Goal: Entertainment & Leisure: Consume media (video, audio)

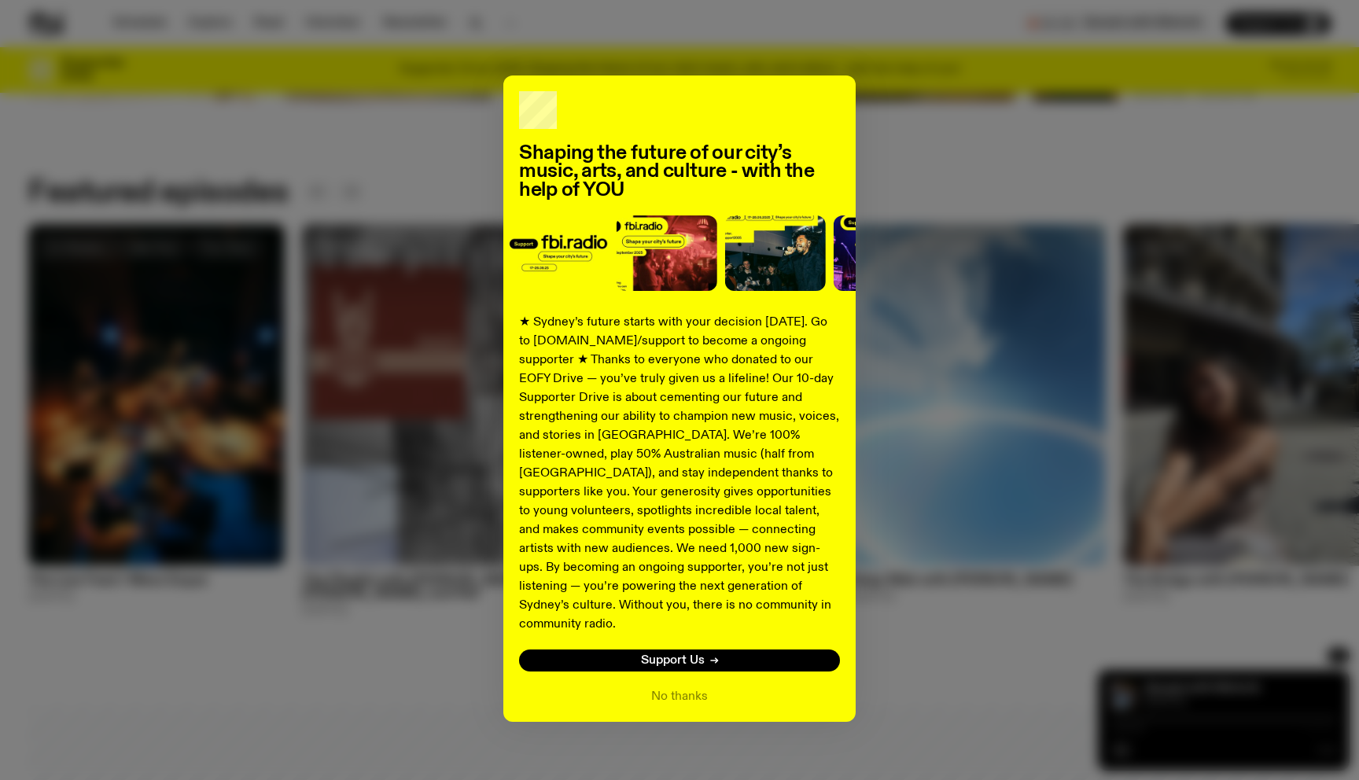
scroll to position [768, 0]
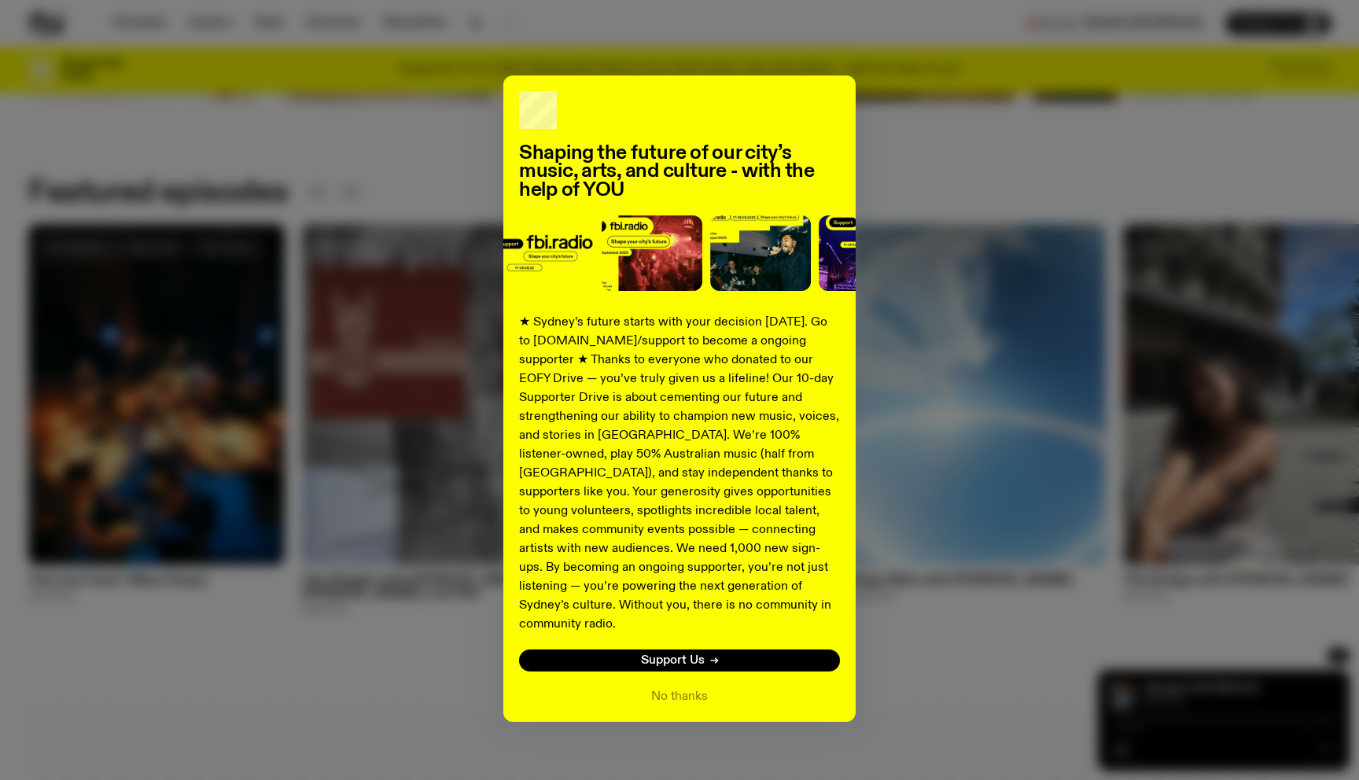
click at [440, 307] on div "Shaping the future of our city’s music, arts, and culture - with the help of YO…" at bounding box center [679, 398] width 1302 height 646
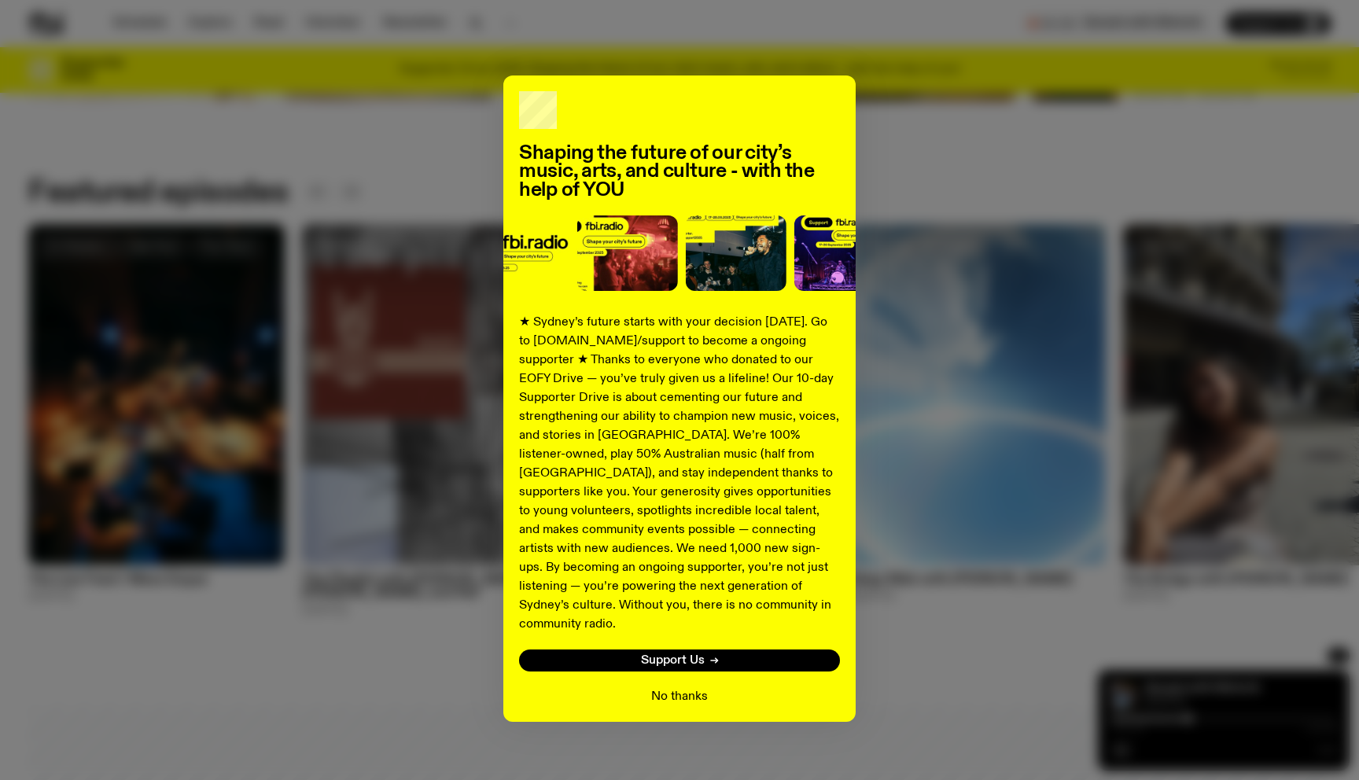
click at [697, 687] on button "No thanks" at bounding box center [679, 696] width 57 height 19
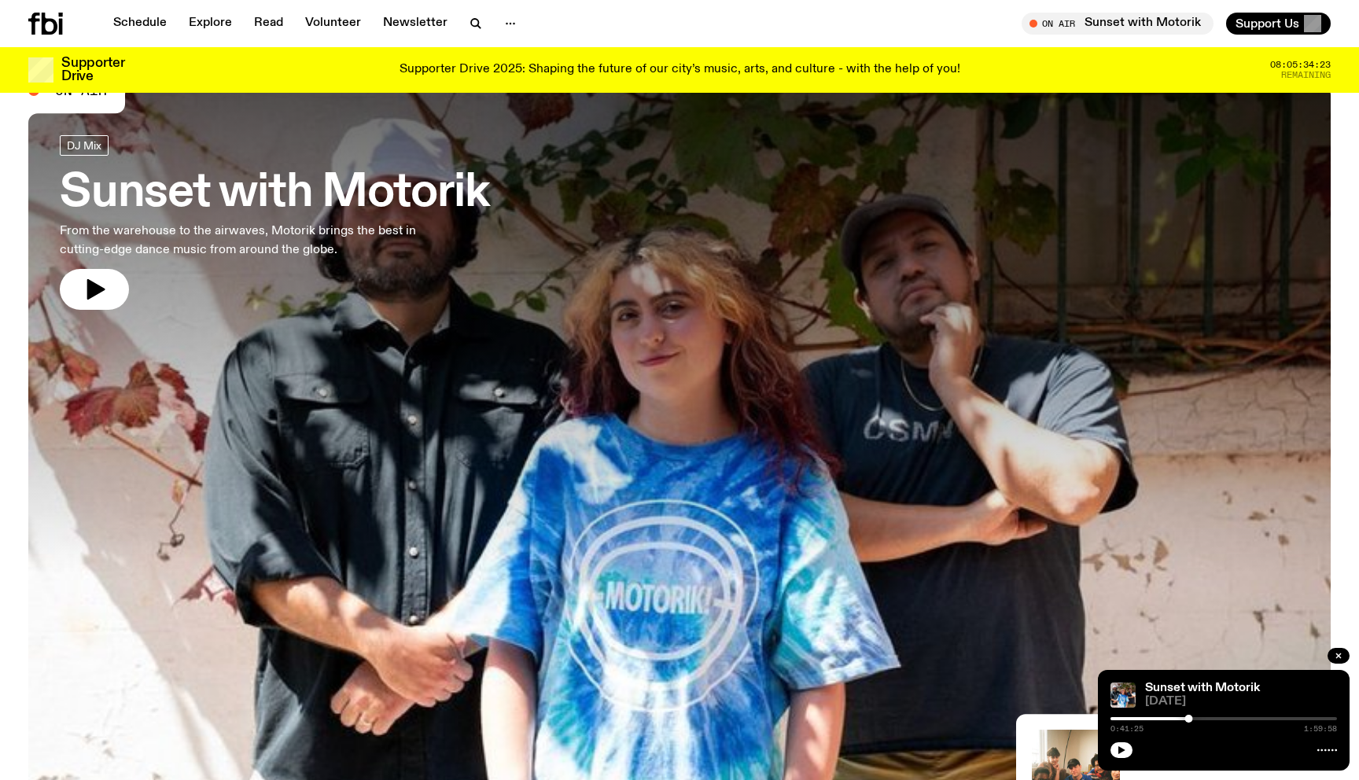
scroll to position [0, 0]
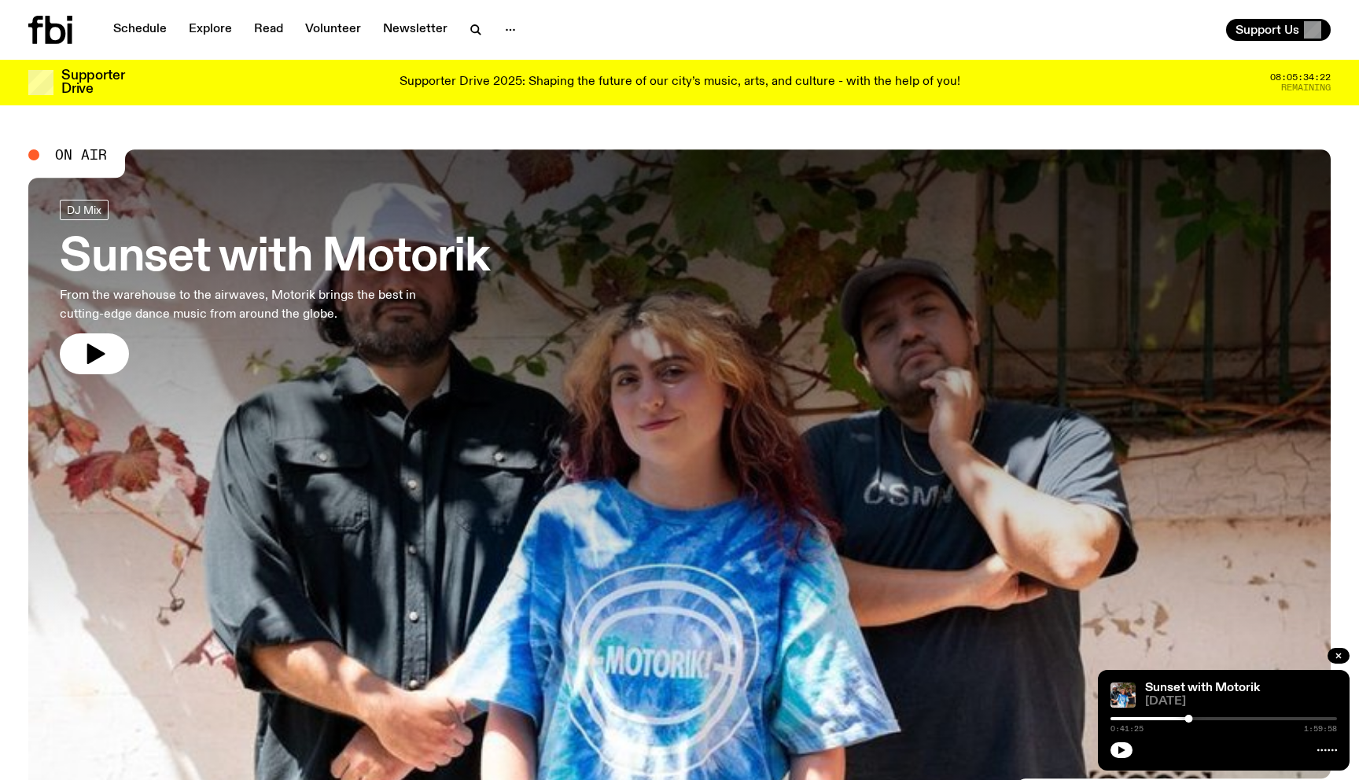
click at [583, 458] on div at bounding box center [679, 393] width 1302 height 488
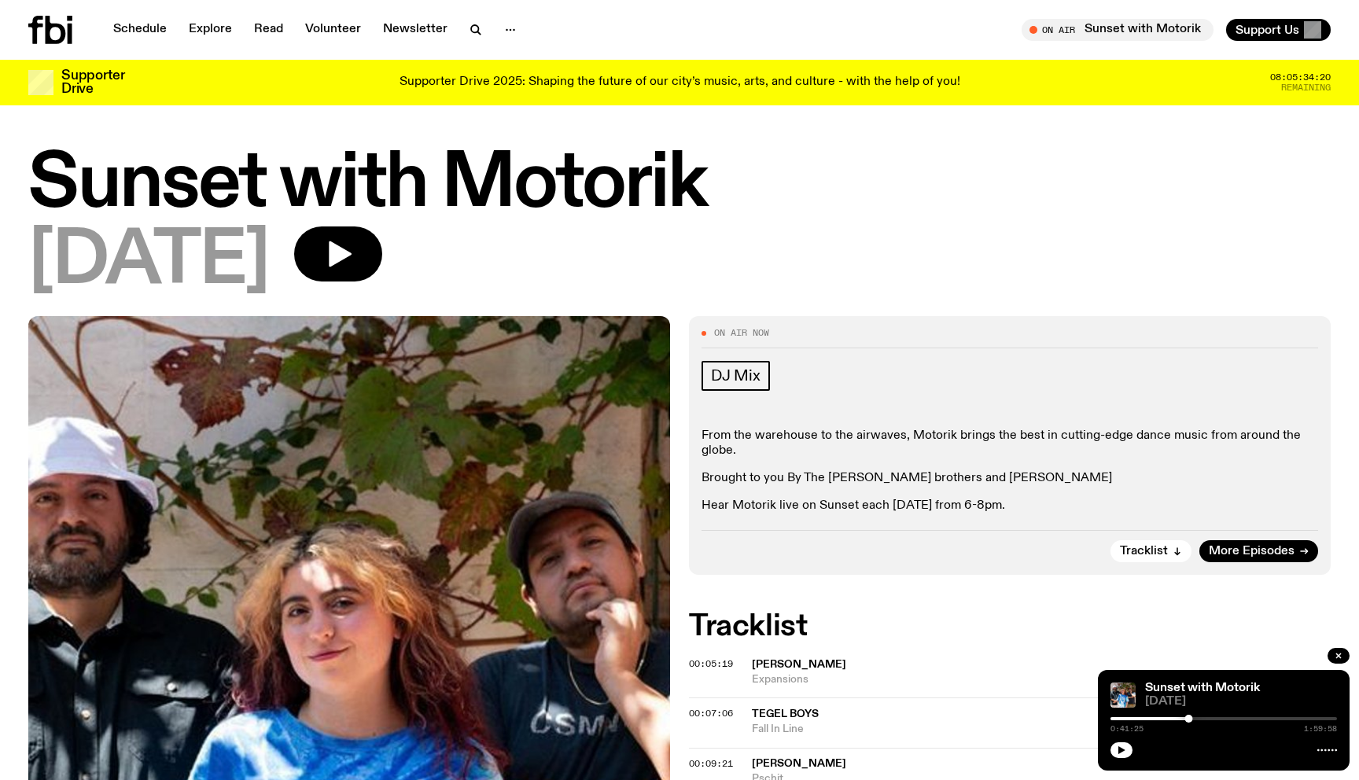
click at [278, 183] on h1 "Sunset with Motorik" at bounding box center [679, 184] width 1302 height 71
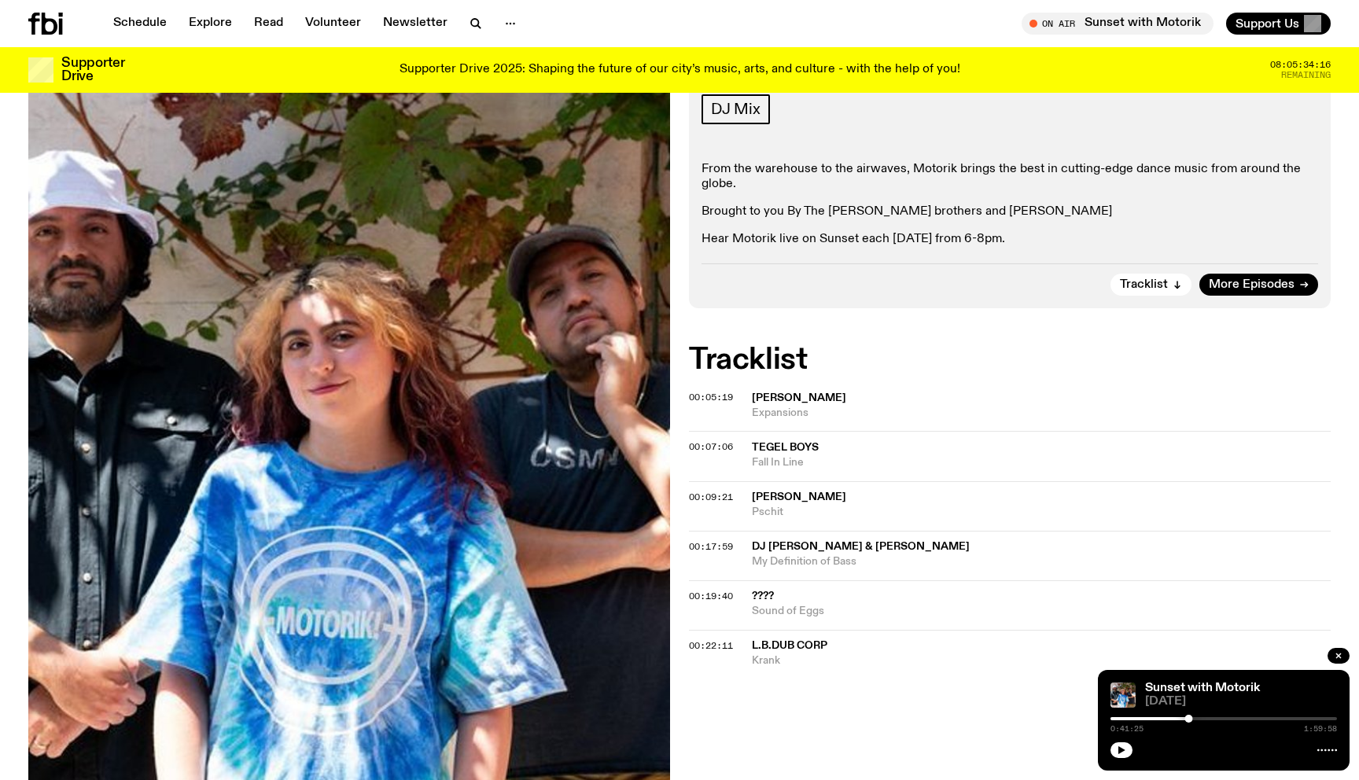
scroll to position [190, 0]
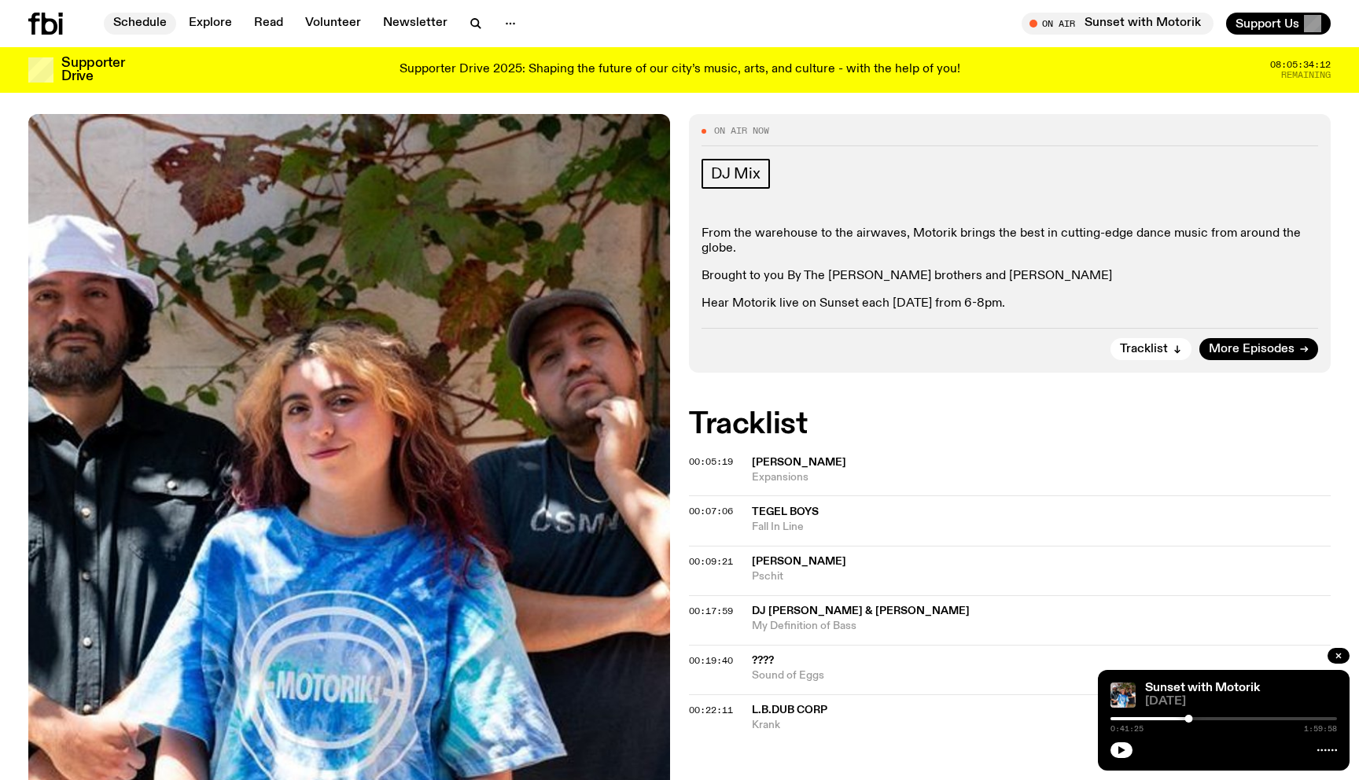
click at [153, 24] on link "Schedule" at bounding box center [140, 24] width 72 height 22
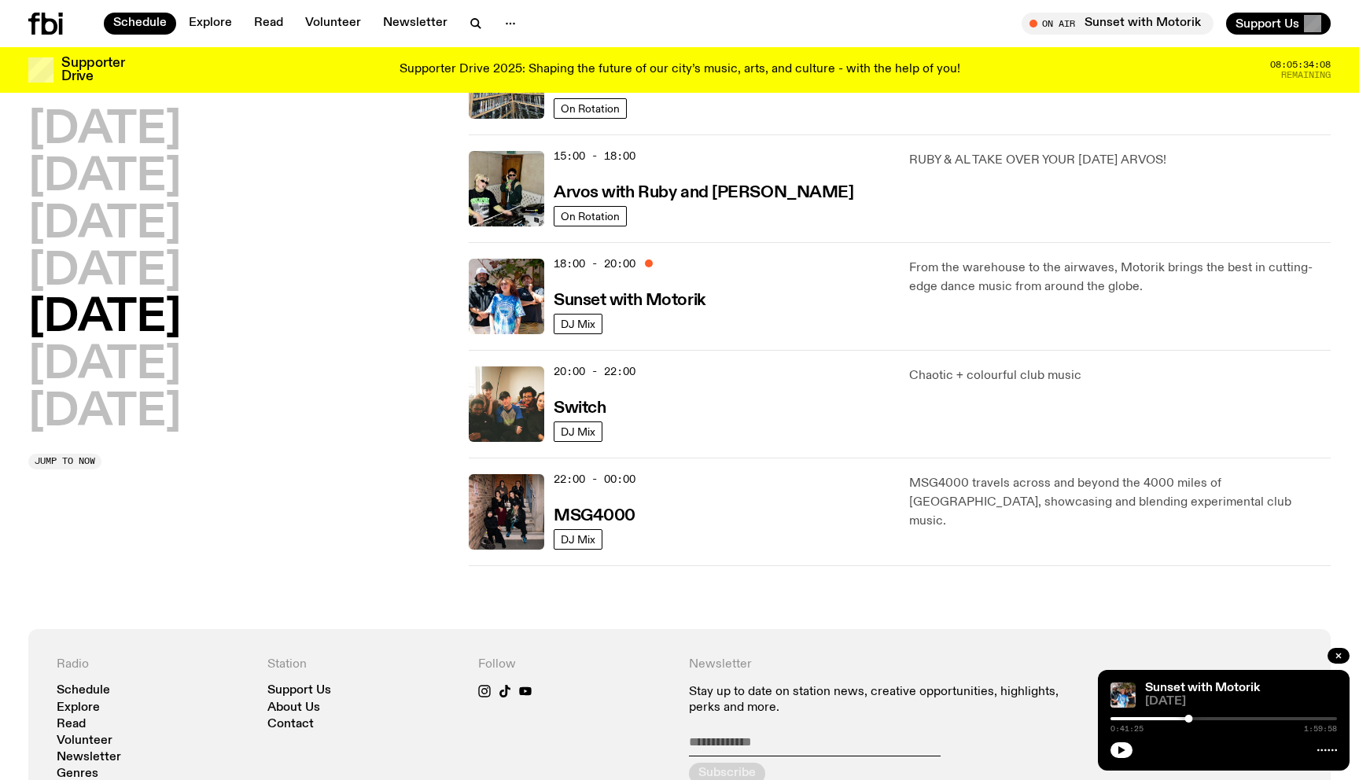
scroll to position [527, 0]
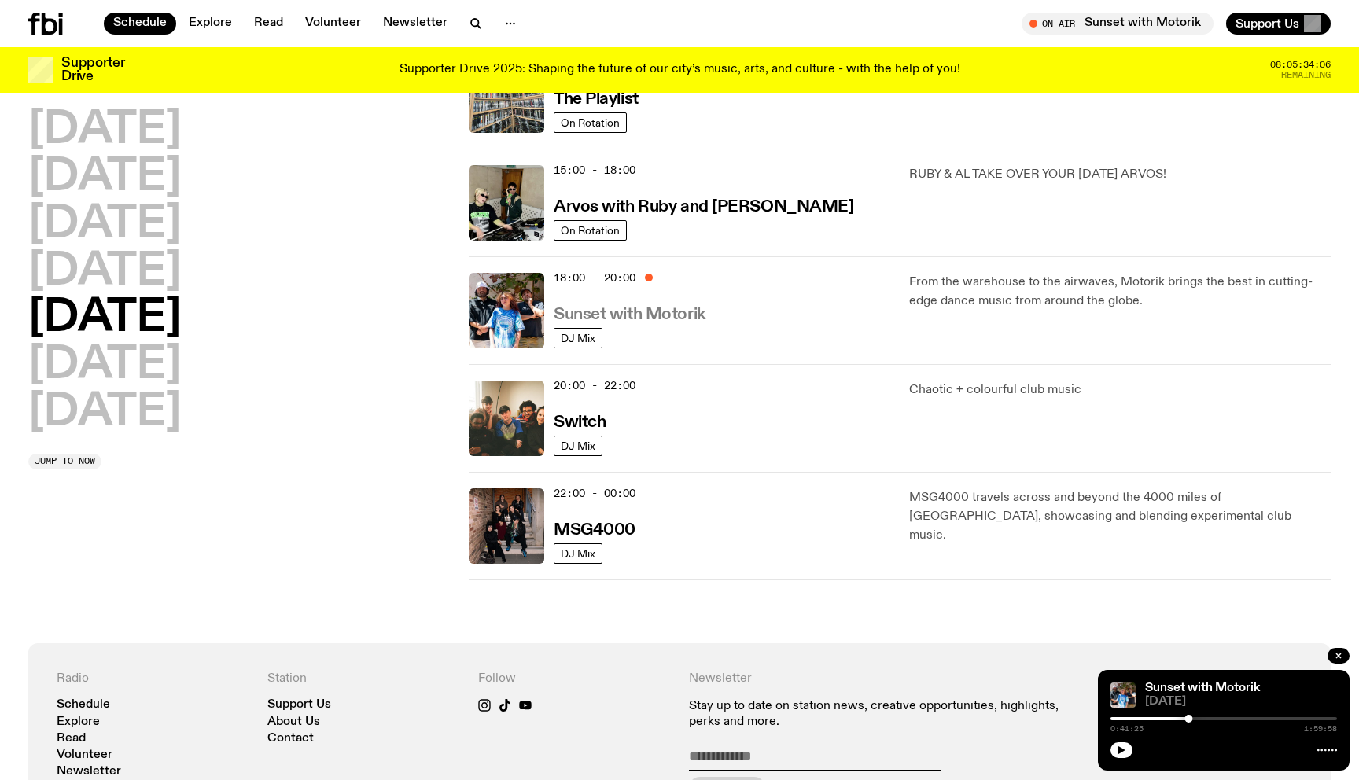
click at [653, 312] on h3 "Sunset with Motorik" at bounding box center [630, 315] width 152 height 17
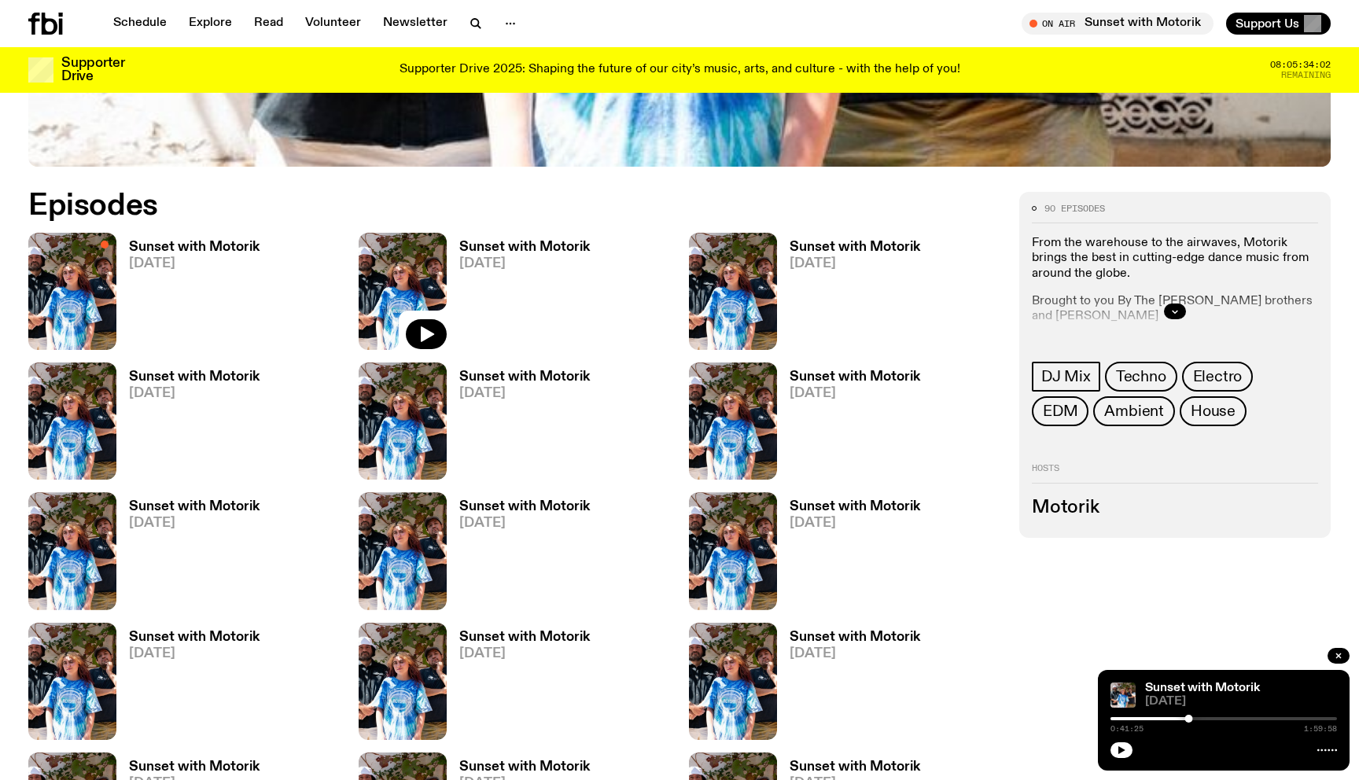
scroll to position [780, 0]
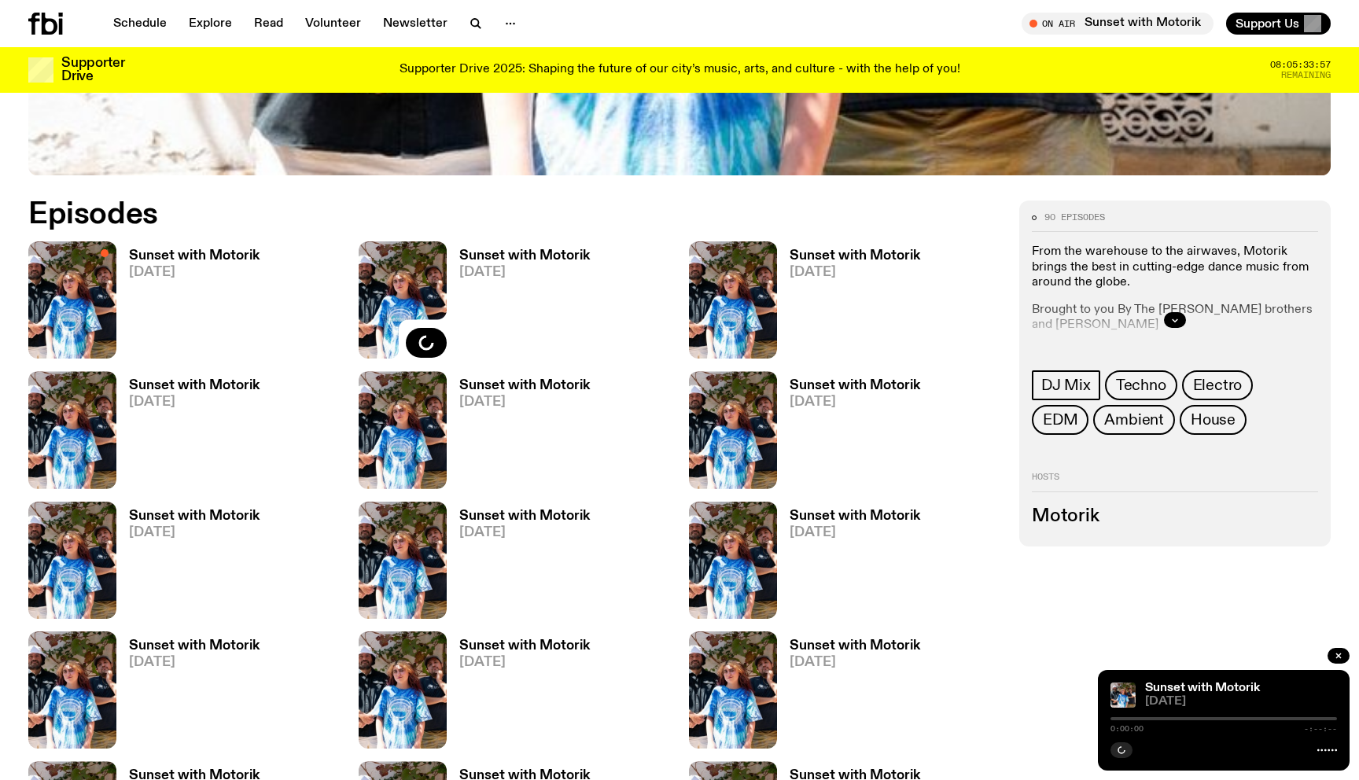
scroll to position [780, 0]
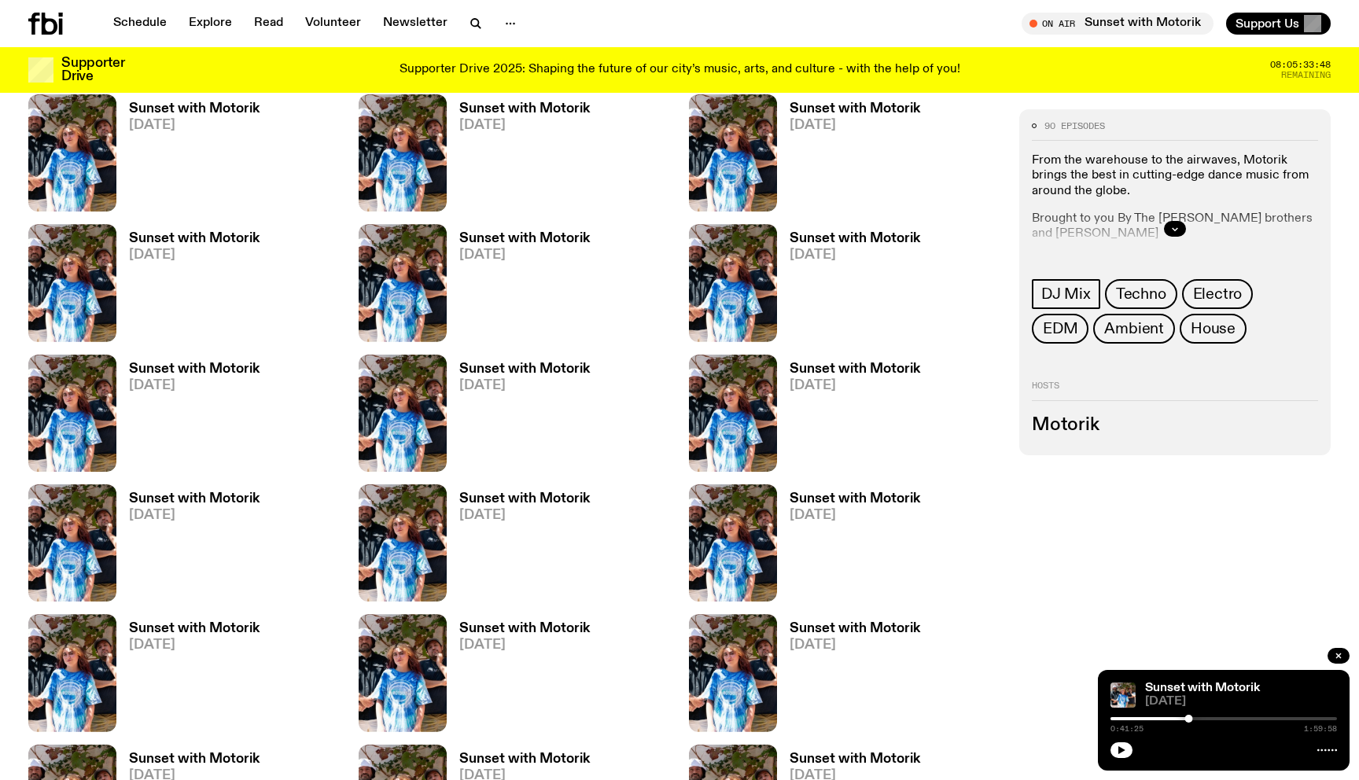
scroll to position [796, 0]
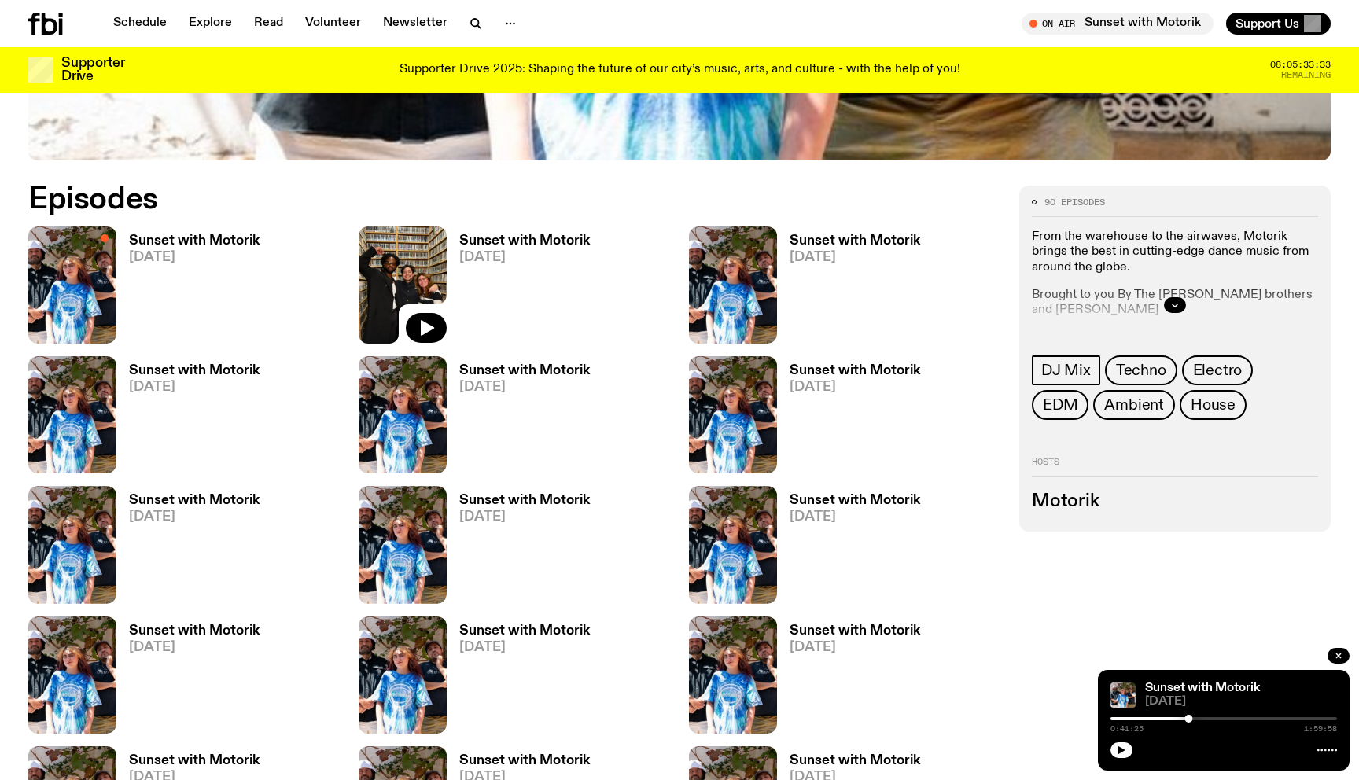
click at [482, 238] on h3 "Sunset with Motorik" at bounding box center [524, 240] width 131 height 13
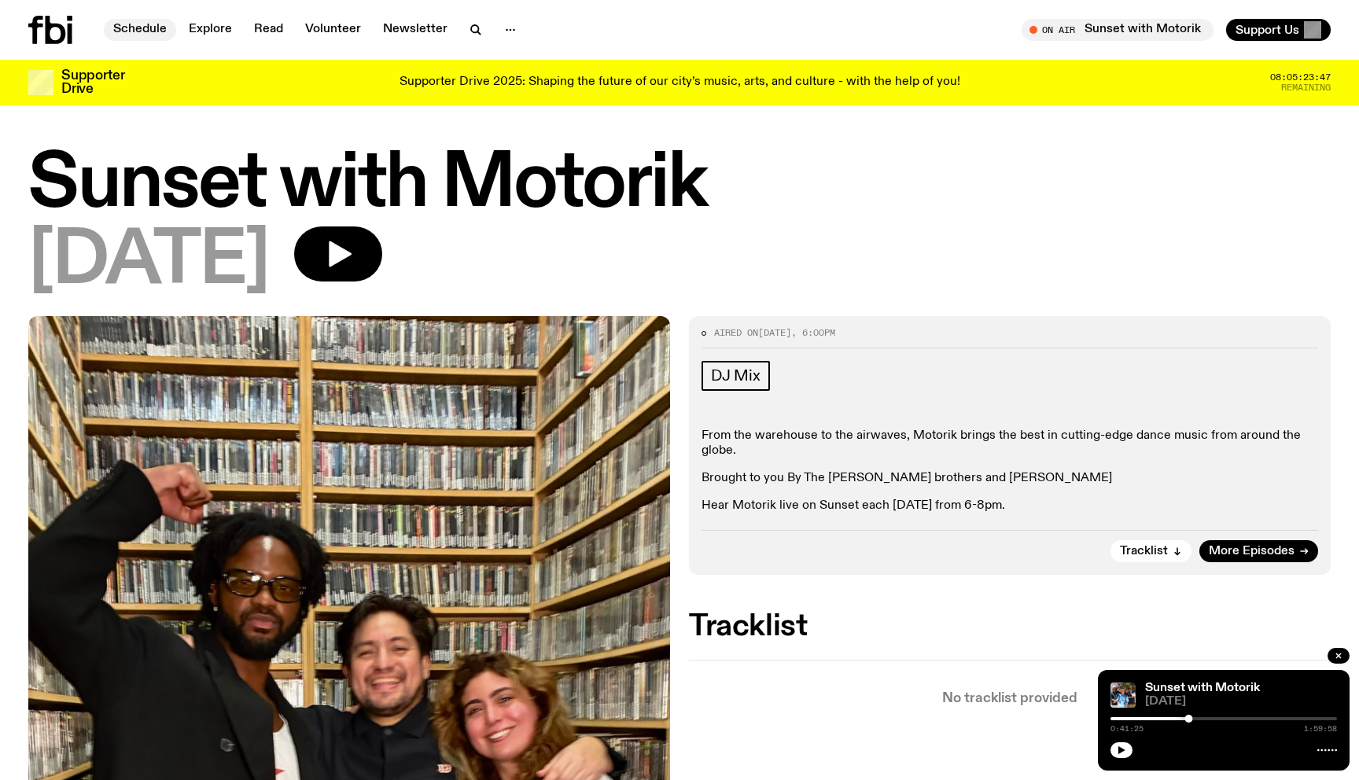
click at [131, 31] on link "Schedule" at bounding box center [140, 30] width 72 height 22
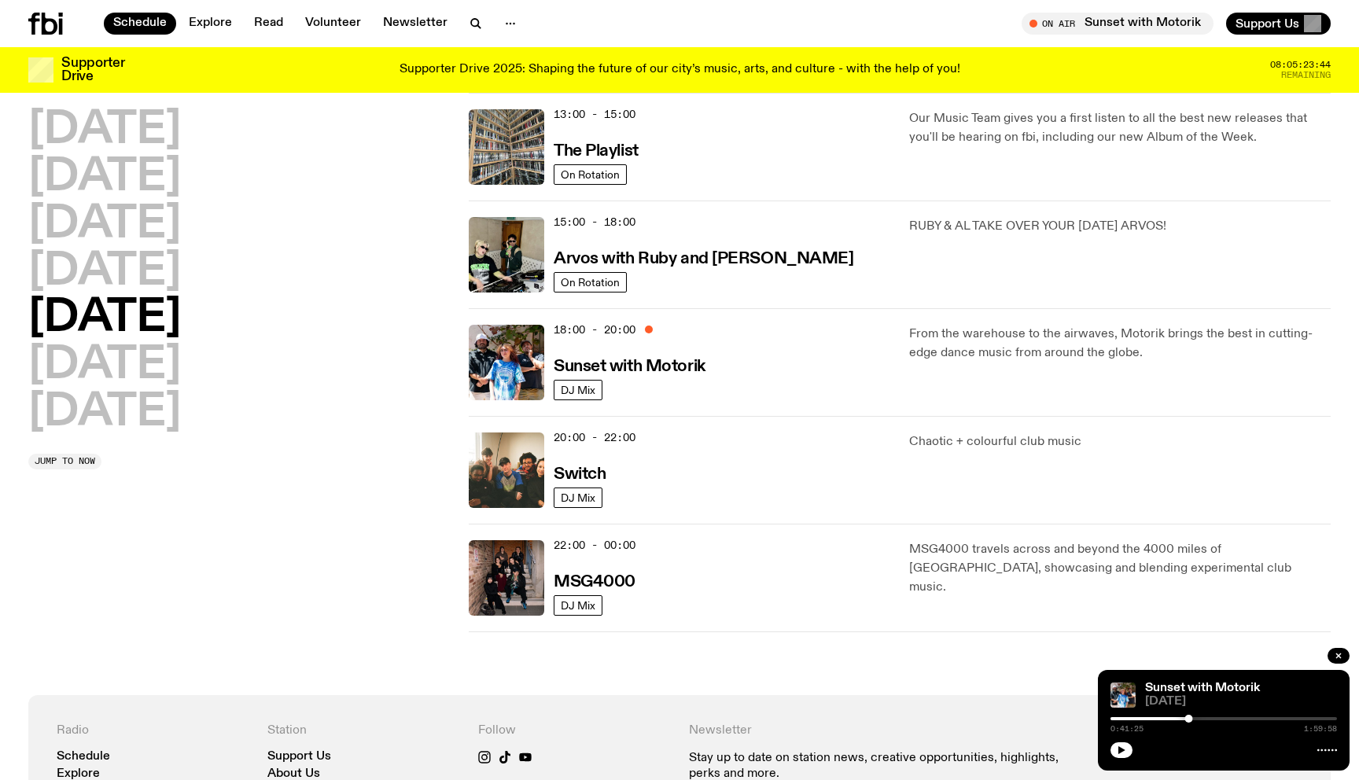
scroll to position [544, 0]
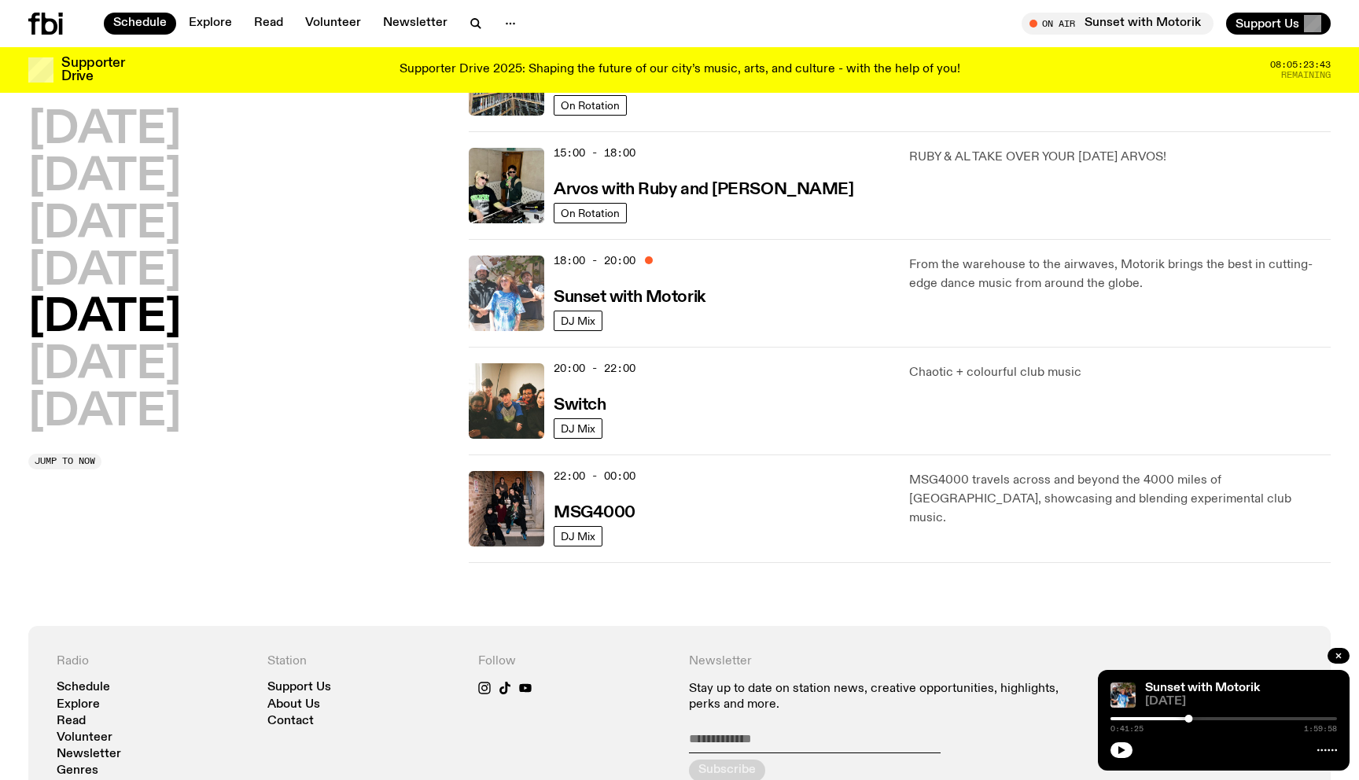
click at [530, 299] on img at bounding box center [506, 293] width 75 height 75
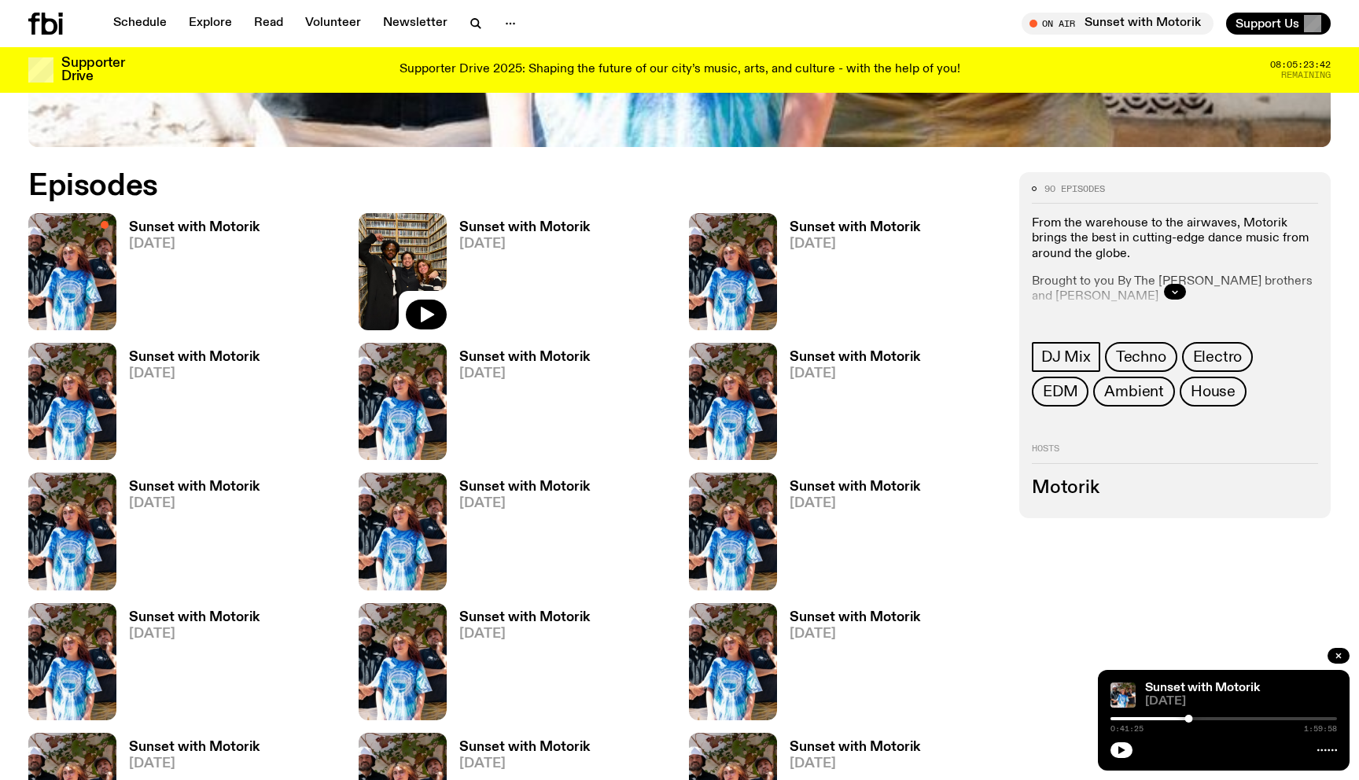
scroll to position [770, 0]
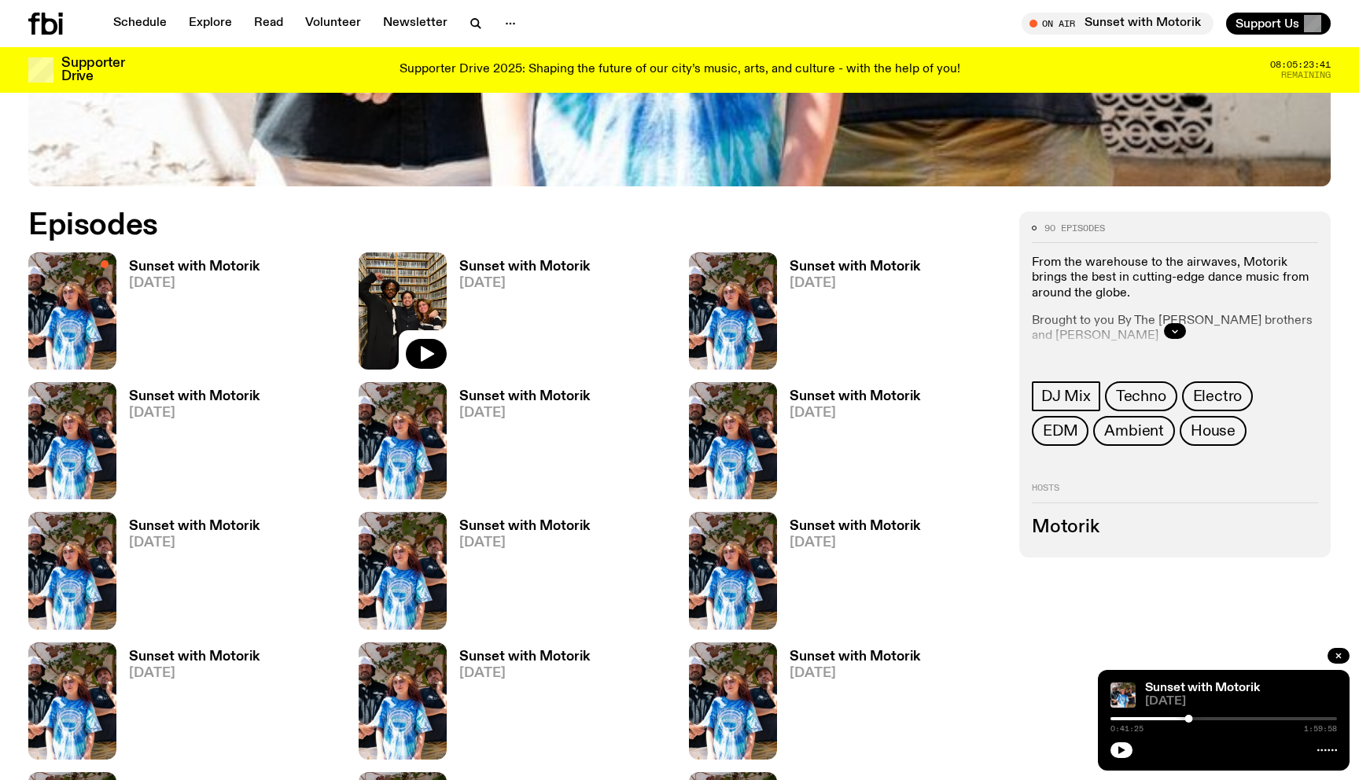
click at [245, 262] on h3 "Sunset with Motorik" at bounding box center [194, 266] width 131 height 13
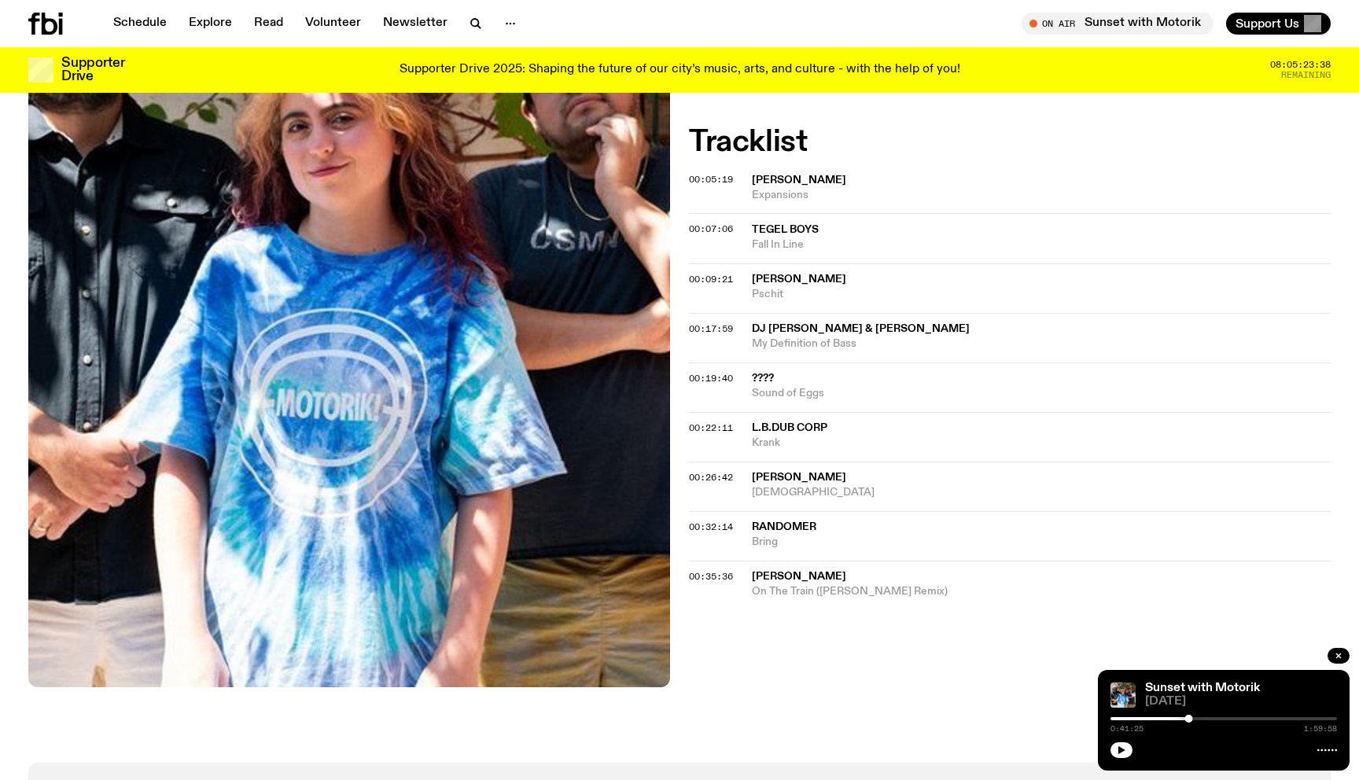
scroll to position [473, 0]
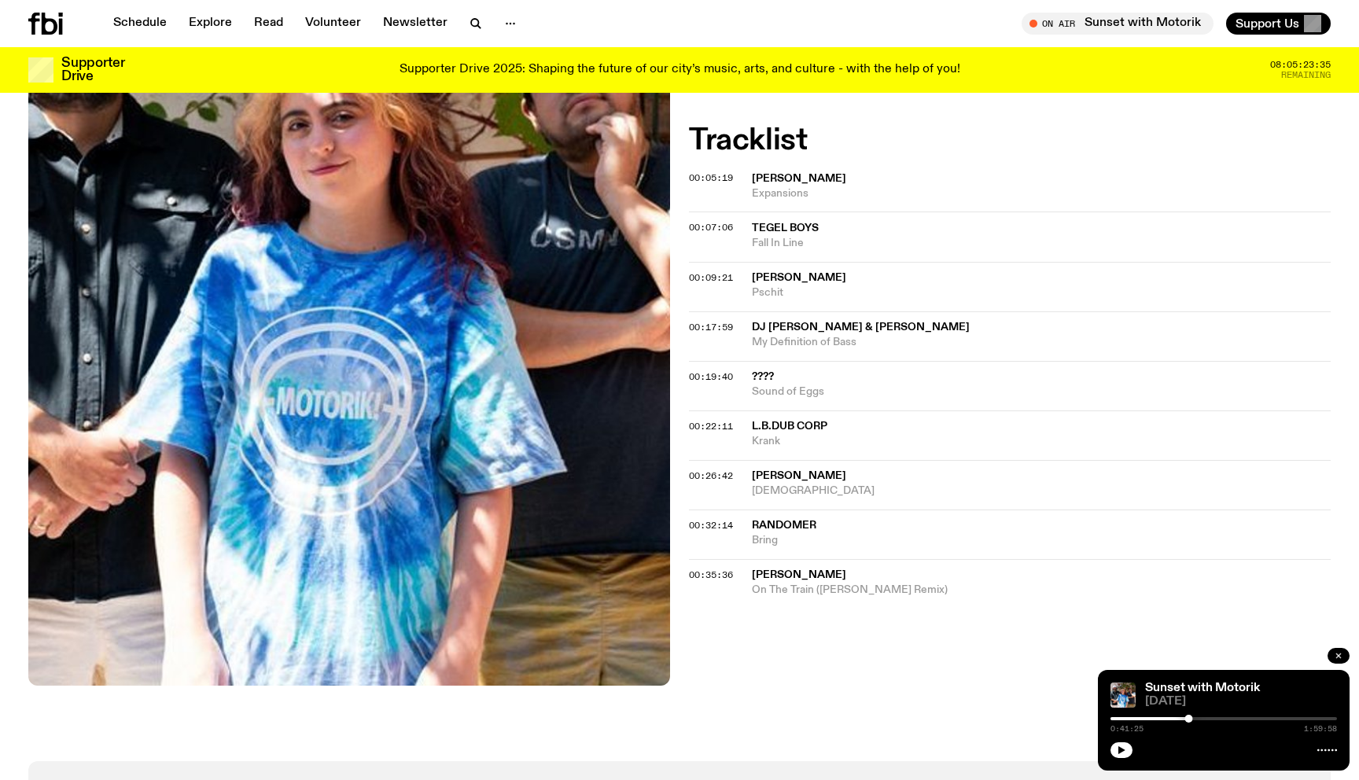
click at [1342, 652] on icon "button" at bounding box center [1338, 655] width 9 height 9
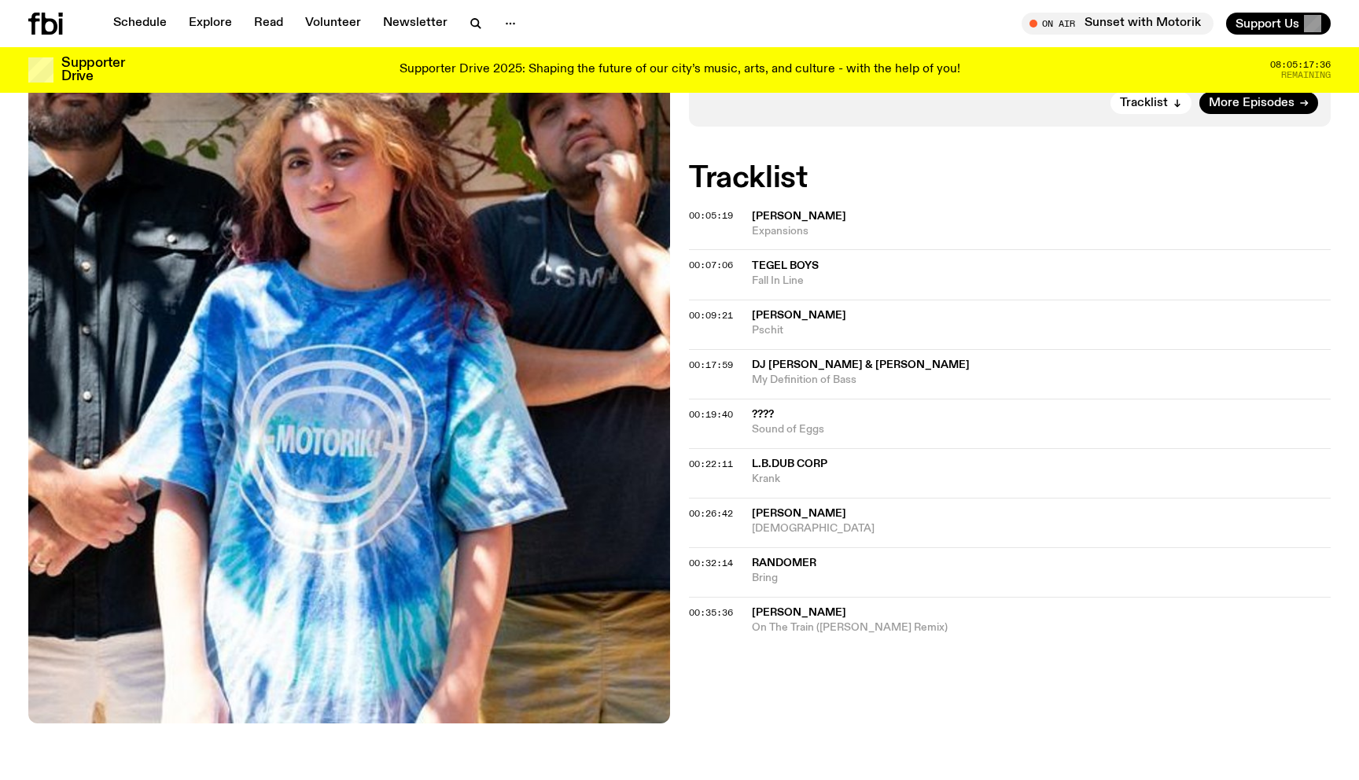
scroll to position [443, 0]
